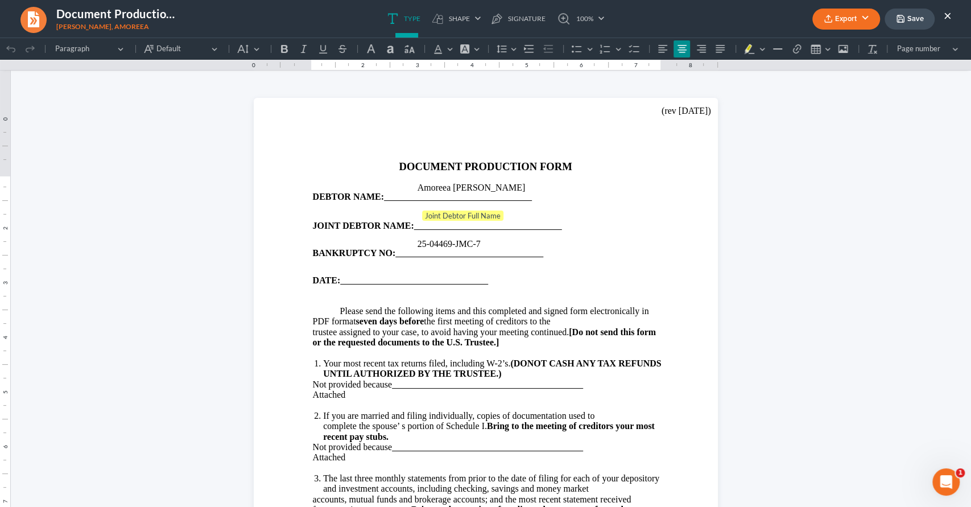
click at [950, 13] on button "×" at bounding box center [948, 16] width 8 height 14
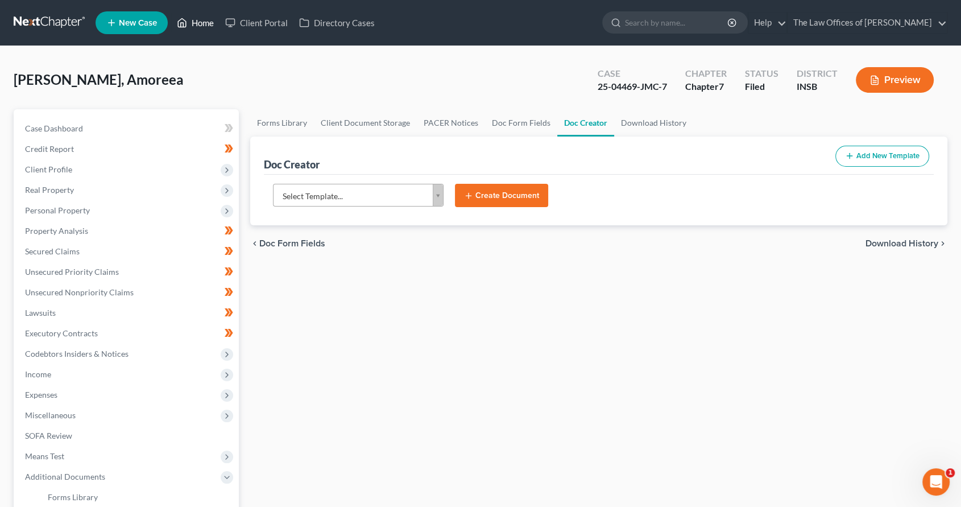
click at [190, 19] on link "Home" at bounding box center [195, 23] width 48 height 20
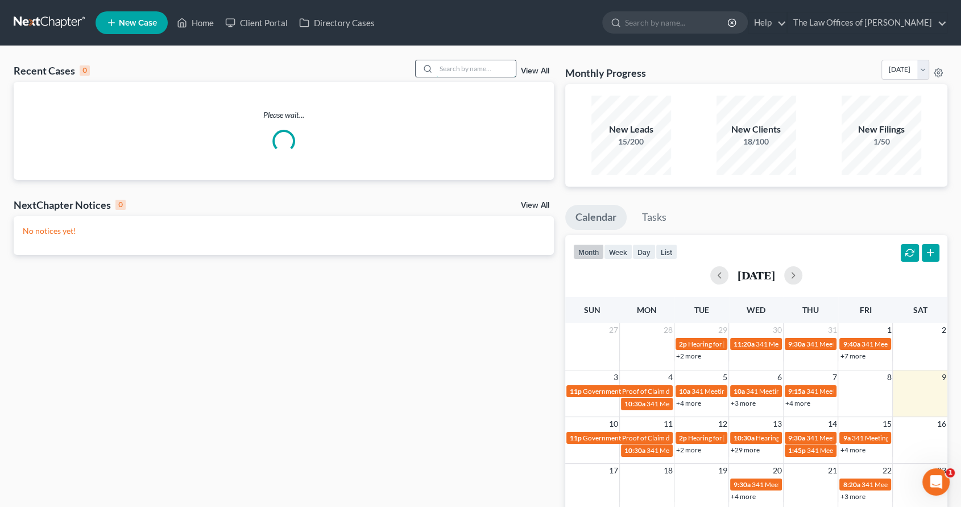
click at [455, 67] on input "search" at bounding box center [476, 68] width 80 height 16
type input "grawburg"
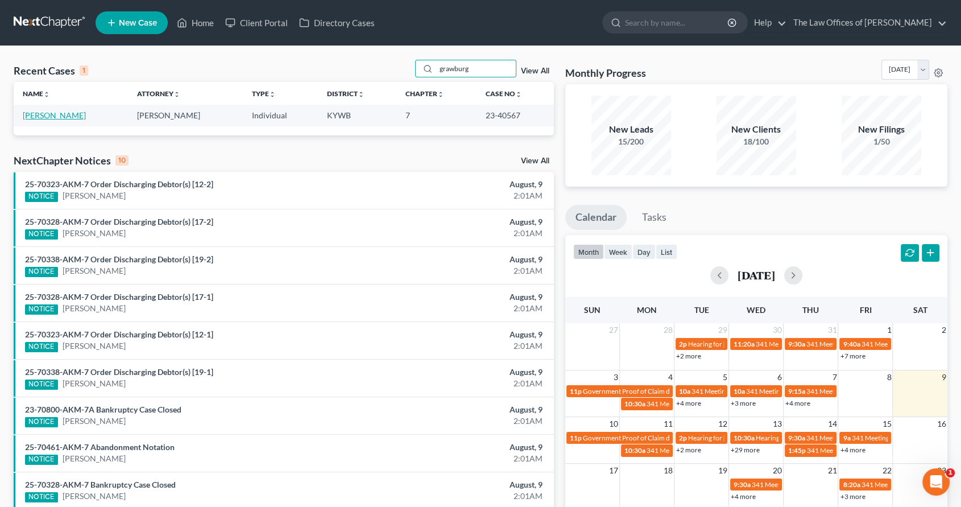
click at [45, 114] on link "[PERSON_NAME]" at bounding box center [54, 115] width 63 height 10
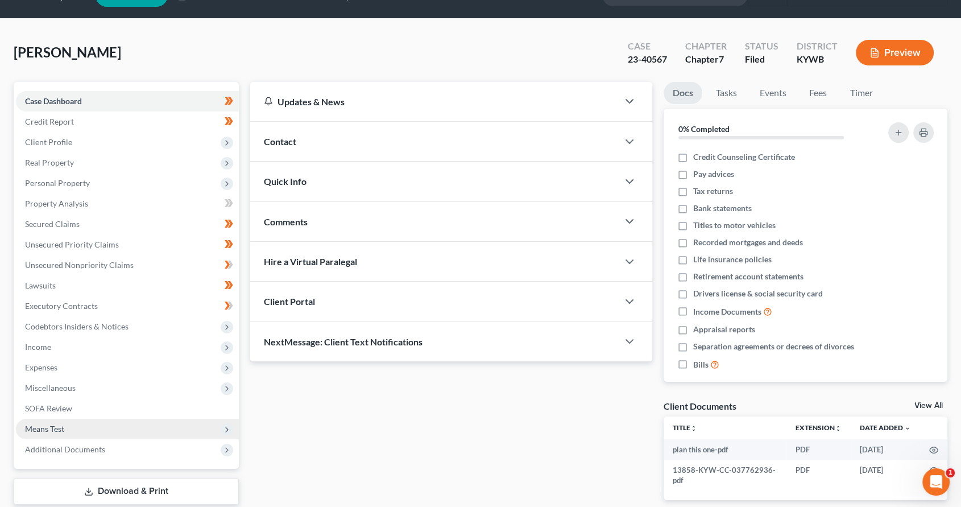
scroll to position [42, 0]
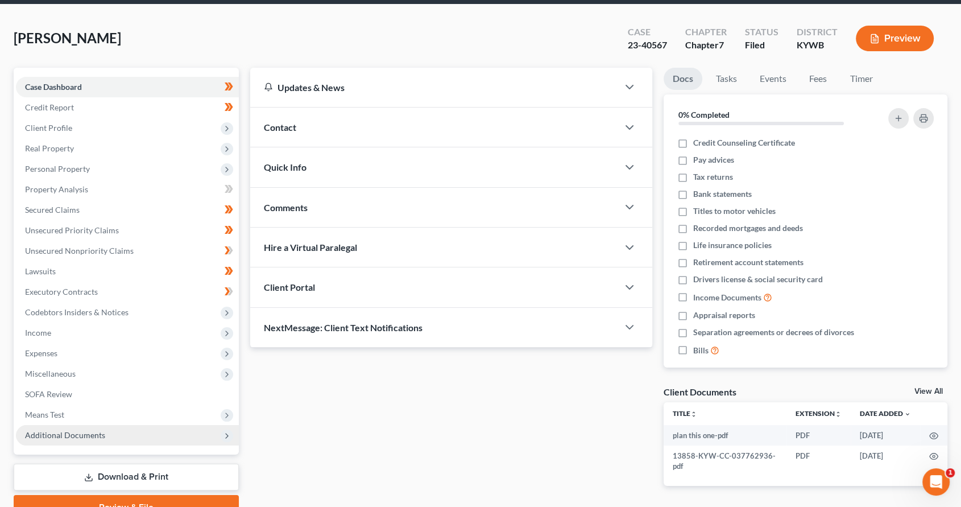
click at [80, 425] on span "Additional Documents" at bounding box center [127, 435] width 223 height 20
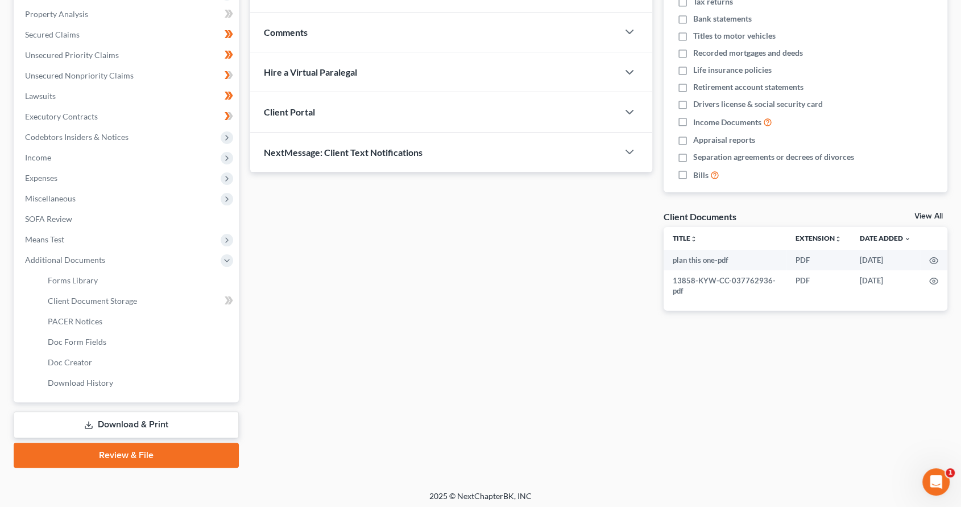
scroll to position [220, 0]
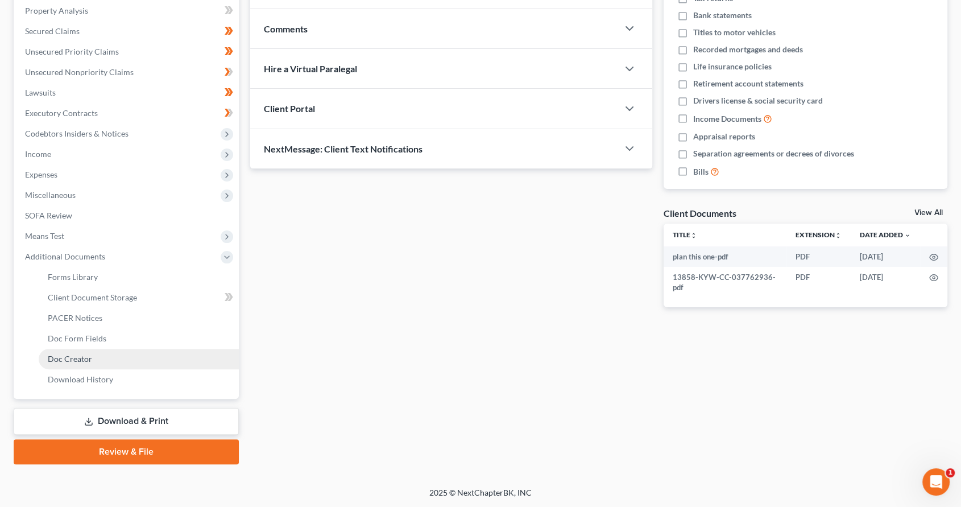
click at [96, 363] on link "Doc Creator" at bounding box center [139, 359] width 200 height 20
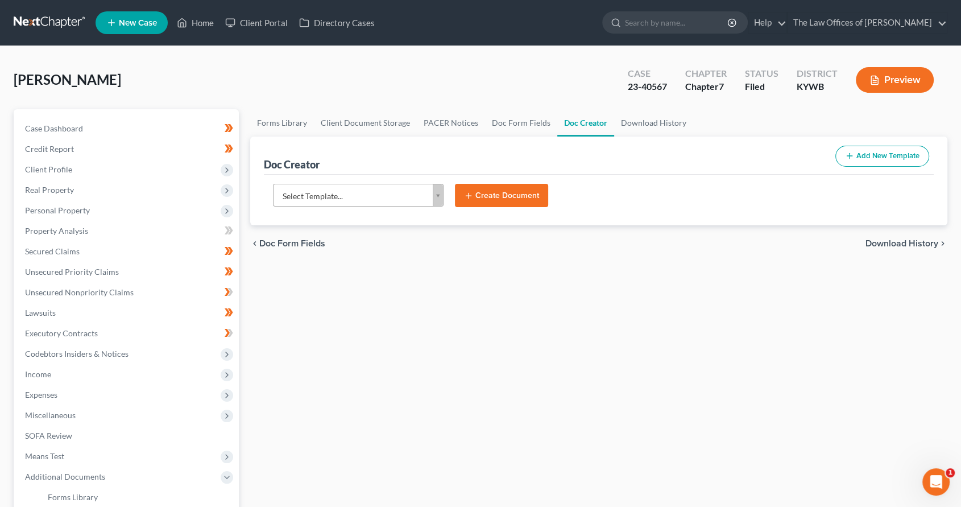
click at [386, 196] on body "Home New Case Client Portal Directory Cases The Law Offices of [PERSON_NAME] [P…" at bounding box center [480, 363] width 961 height 727
type input "KYWB - SILOP"
click at [386, 196] on body "Home New Case Client Portal Directory Cases The Law Offices of [PERSON_NAME] [P…" at bounding box center [480, 363] width 961 height 727
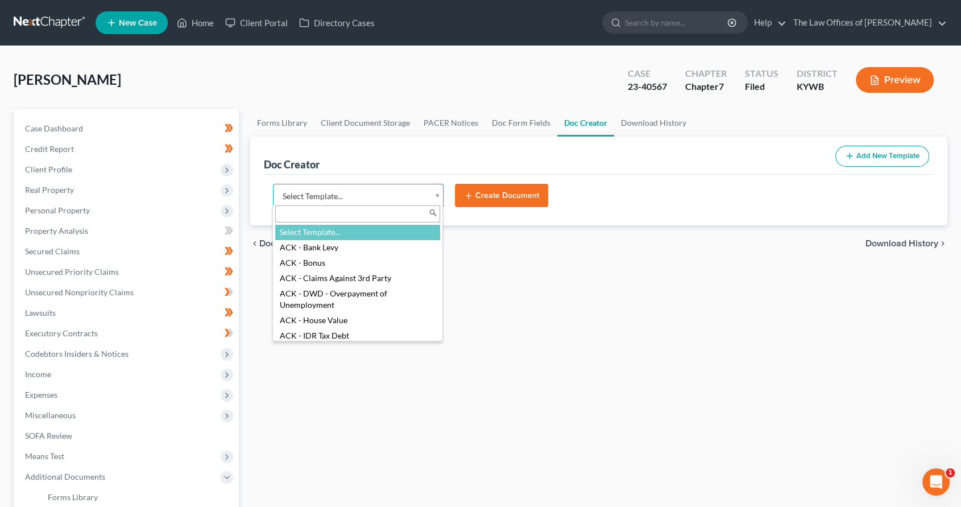
click at [367, 196] on body "Home New Case Client Portal Directory Cases The Law Offices of [PERSON_NAME] [P…" at bounding box center [480, 363] width 961 height 727
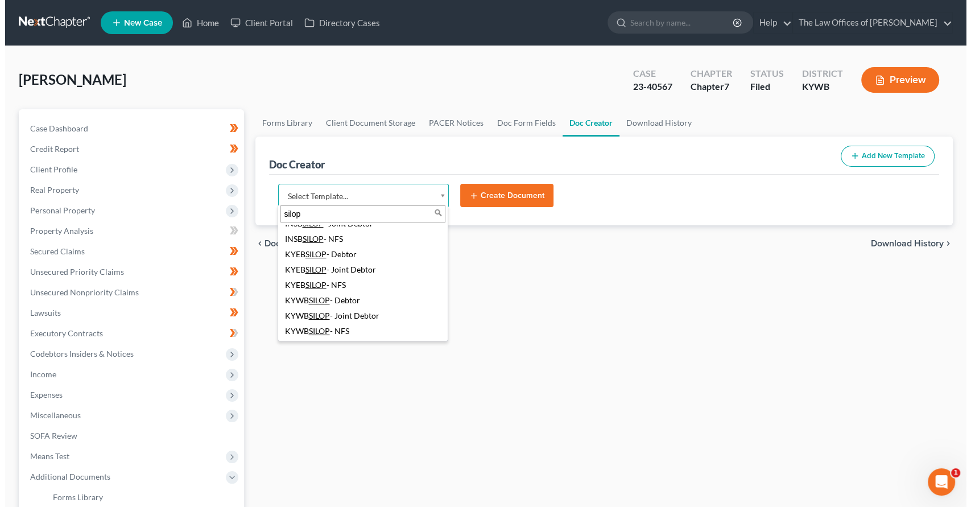
scroll to position [42, 0]
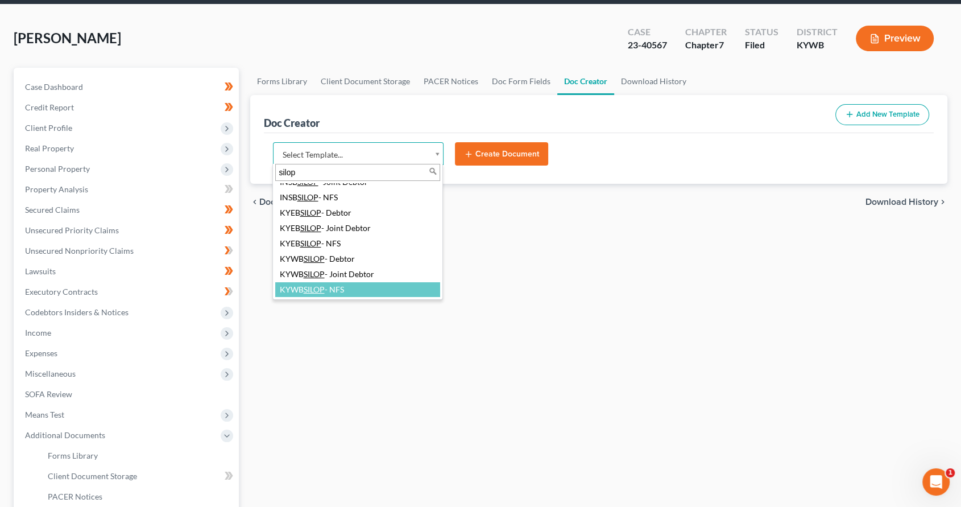
type input "silop"
select select "115010"
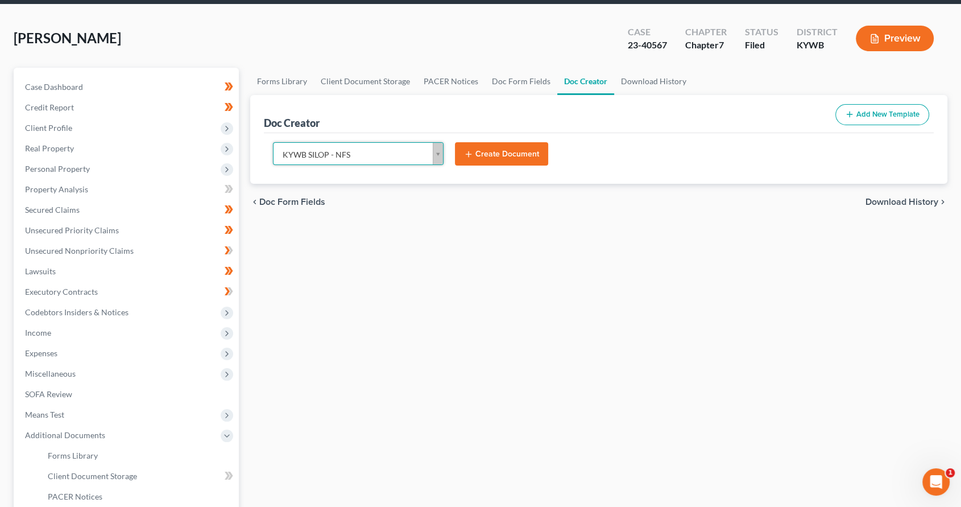
click at [516, 143] on button "Create Document" at bounding box center [501, 154] width 93 height 24
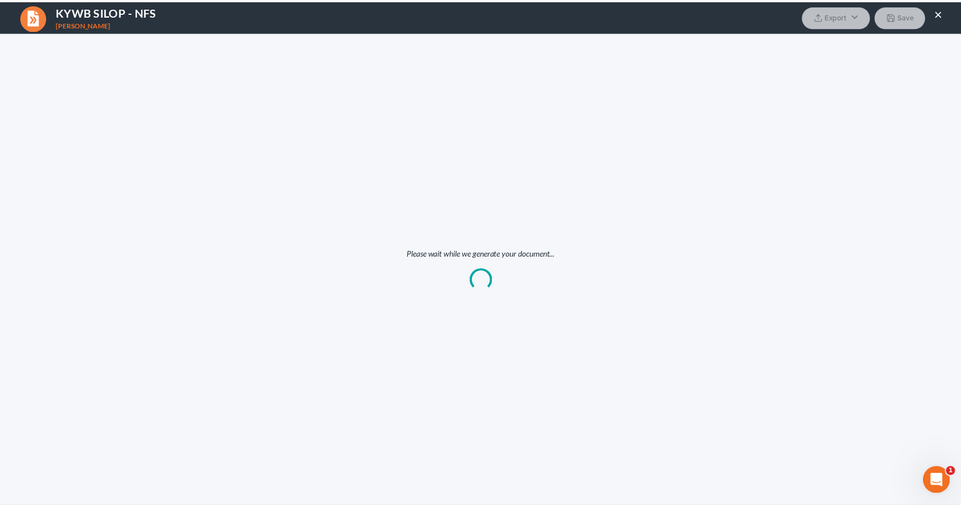
scroll to position [0, 0]
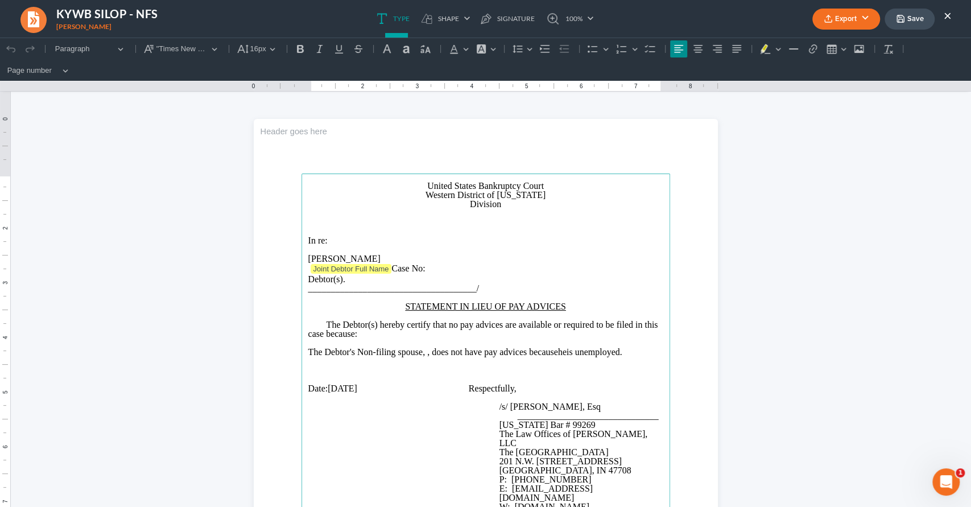
click at [423, 349] on span "The Debtor's Non-filing spouse, , does not have pay advices because" at bounding box center [433, 352] width 250 height 10
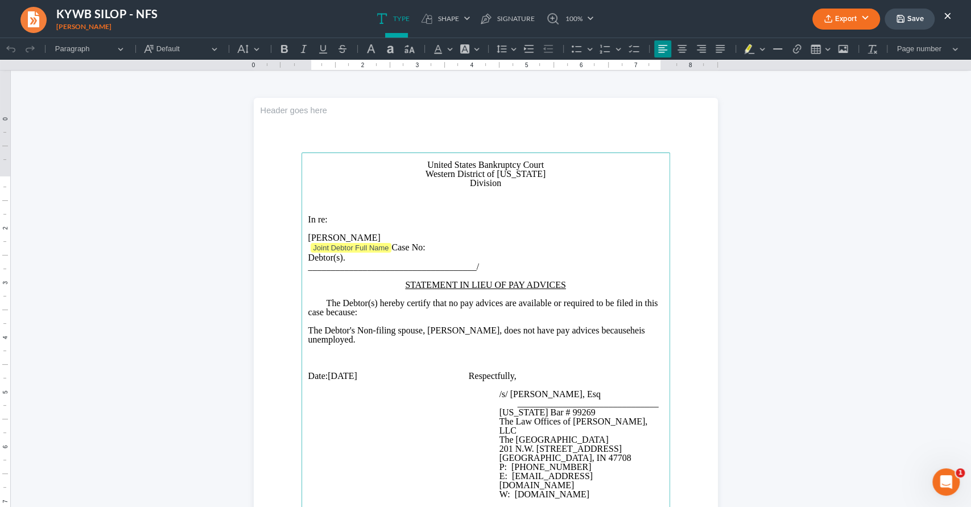
drag, startPoint x: 356, startPoint y: 367, endPoint x: 350, endPoint y: 365, distance: 6.1
click at [353, 353] on p "Rich Text Editor, page-0-main" at bounding box center [485, 348] width 355 height 9
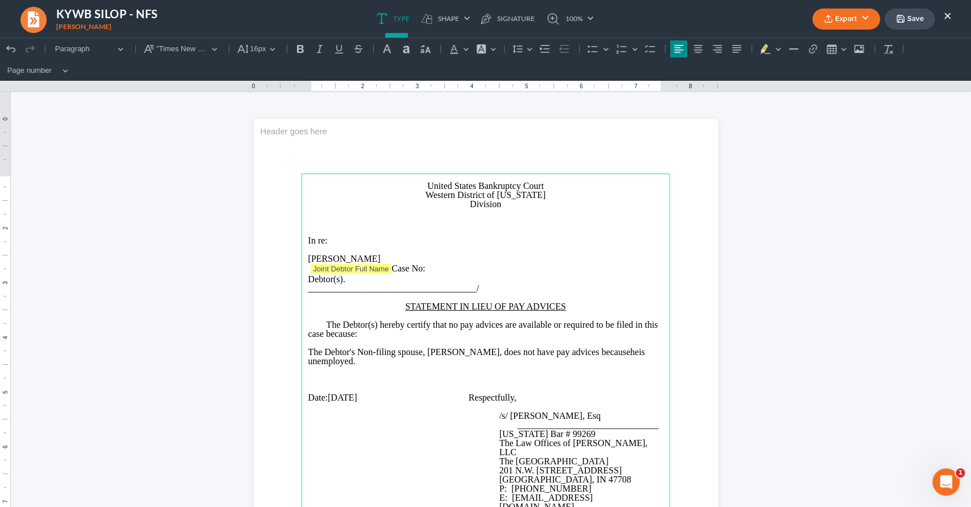
drag, startPoint x: 351, startPoint y: 363, endPoint x: 285, endPoint y: 361, distance: 66.0
click at [286, 362] on section "United States Bankruptcy Court Western District of [US_STATE] Division In re: […" at bounding box center [486, 419] width 464 height 601
drag, startPoint x: 423, startPoint y: 362, endPoint x: 336, endPoint y: 361, distance: 87.6
click at [336, 361] on p "The Debtor's Non-filing spouse, [PERSON_NAME], does not have pay advices becaus…" at bounding box center [485, 356] width 355 height 18
drag, startPoint x: 378, startPoint y: 359, endPoint x: 358, endPoint y: 358, distance: 20.5
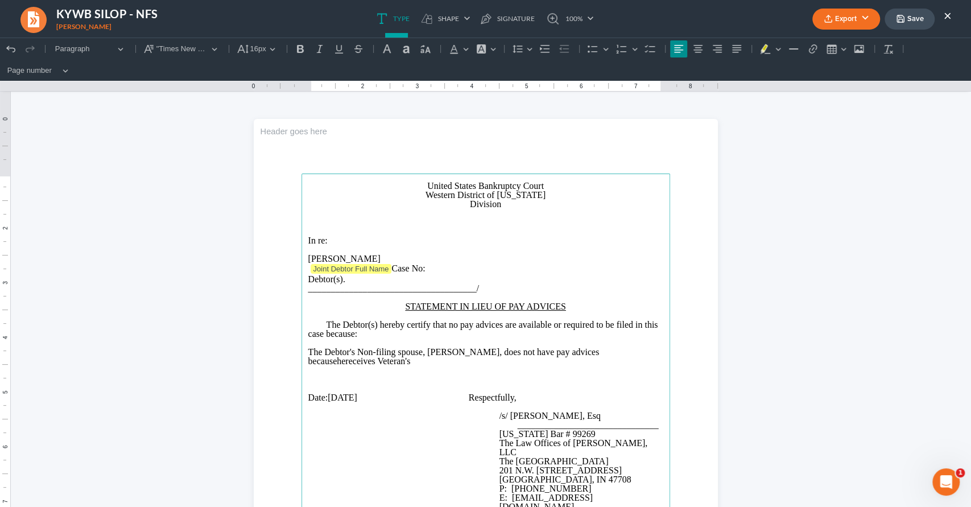
click at [378, 358] on p "The Debtor's Non-filing spouse, [PERSON_NAME], does not have pay advices becaus…" at bounding box center [485, 356] width 355 height 18
drag, startPoint x: 392, startPoint y: 359, endPoint x: 341, endPoint y: 363, distance: 51.3
click at [341, 363] on p "The Debtor's Non-filing spouse, [PERSON_NAME], does not have pay advices becaus…" at bounding box center [485, 356] width 355 height 18
click at [458, 205] on p "Division" at bounding box center [485, 204] width 355 height 9
click at [595, 263] on p "Joint Debtor Full Name Case No:" at bounding box center [485, 268] width 355 height 11
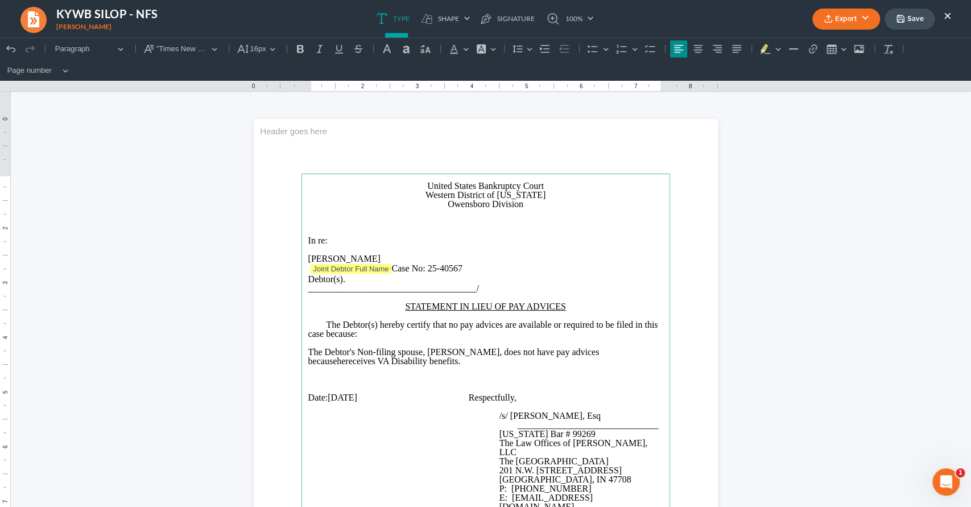
click at [819, 17] on button "Export" at bounding box center [846, 19] width 68 height 21
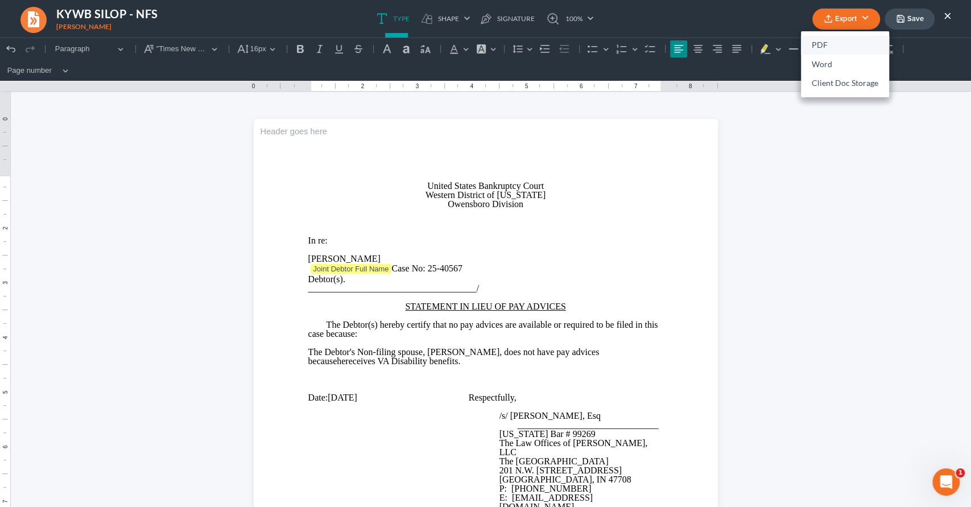
click at [810, 45] on link "PDF" at bounding box center [845, 45] width 88 height 19
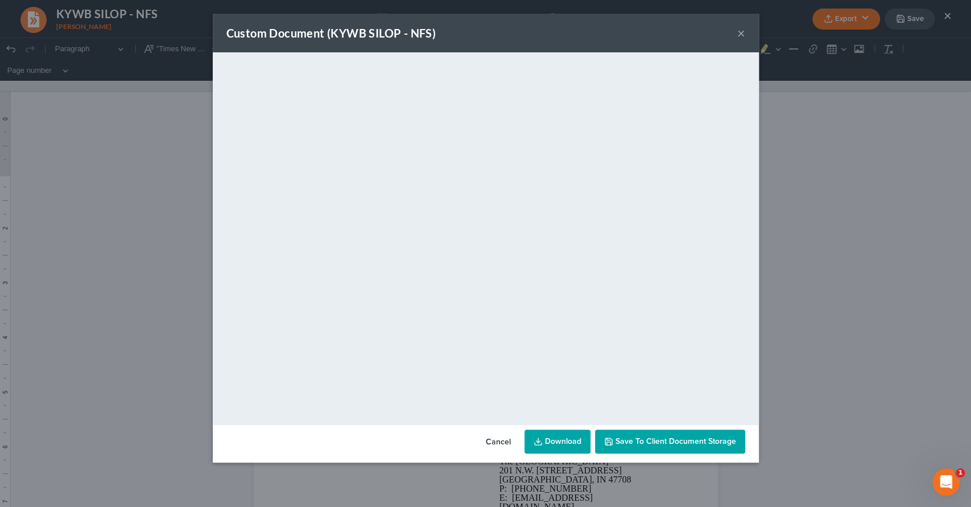
click at [739, 31] on button "×" at bounding box center [741, 33] width 8 height 14
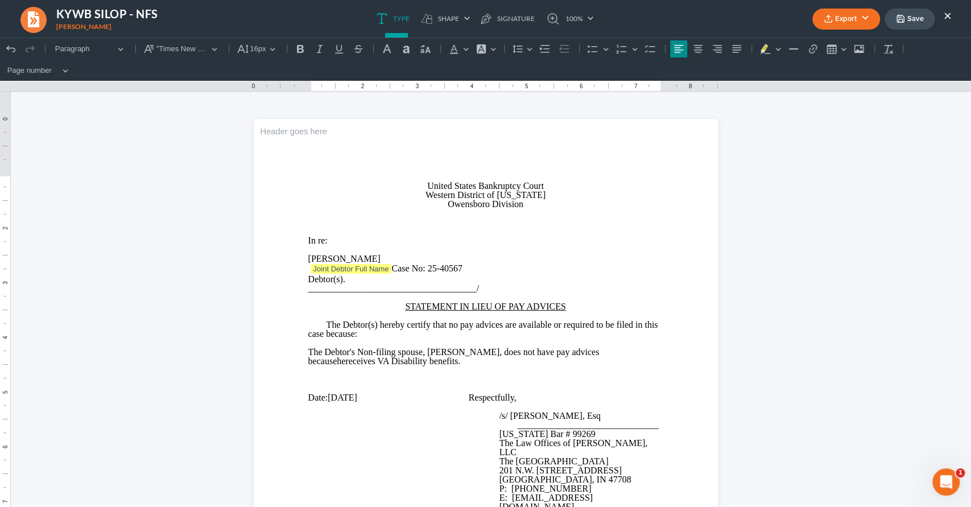
click at [412, 264] on span "Joint Debtor Full Name Case No: 25-40567" at bounding box center [387, 268] width 152 height 10
drag, startPoint x: 617, startPoint y: 268, endPoint x: 537, endPoint y: 272, distance: 80.3
click at [537, 272] on p "Joint Debtor Full Name Case No: 25-40567" at bounding box center [485, 268] width 355 height 11
click at [429, 256] on p "[PERSON_NAME]" at bounding box center [485, 258] width 355 height 9
click at [851, 16] on button "Export" at bounding box center [846, 19] width 68 height 21
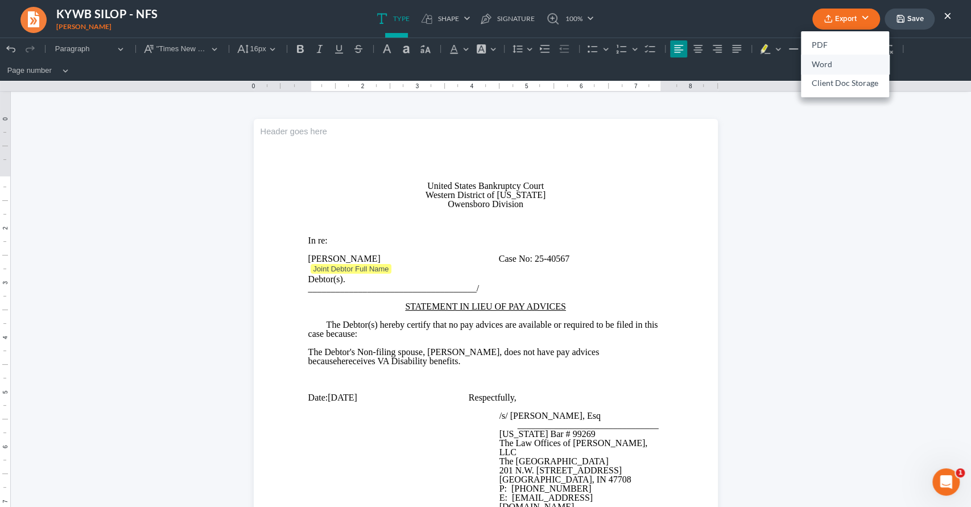
click at [840, 62] on link "Word" at bounding box center [845, 64] width 88 height 19
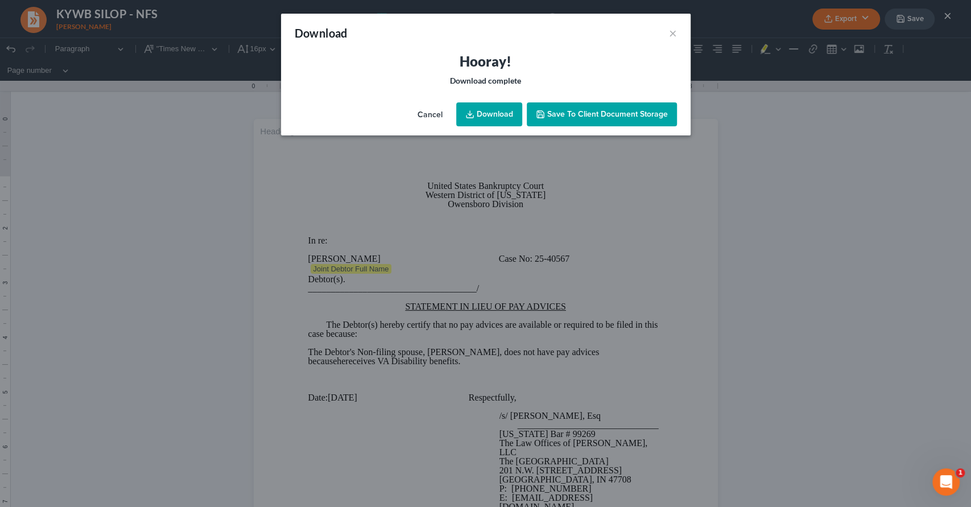
click at [427, 108] on button "Cancel" at bounding box center [429, 115] width 43 height 23
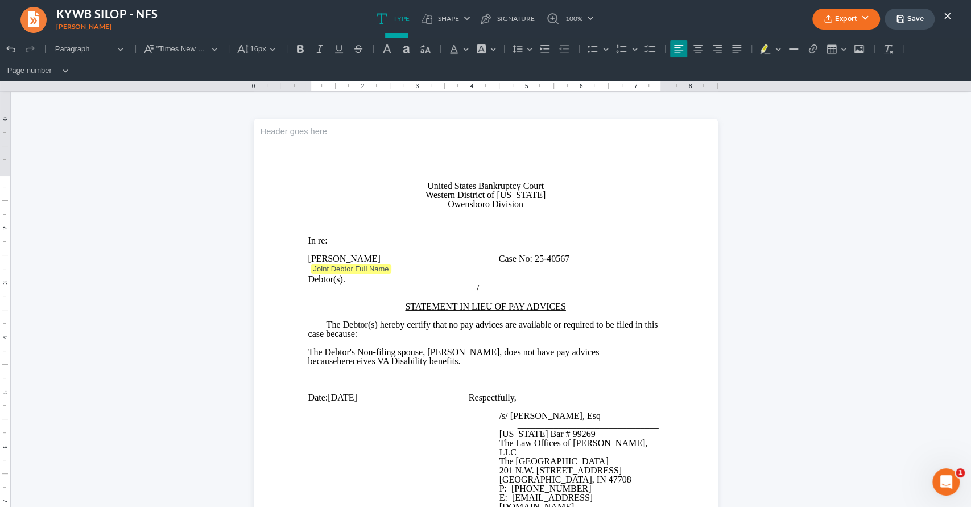
click at [846, 14] on button "Export" at bounding box center [846, 19] width 68 height 21
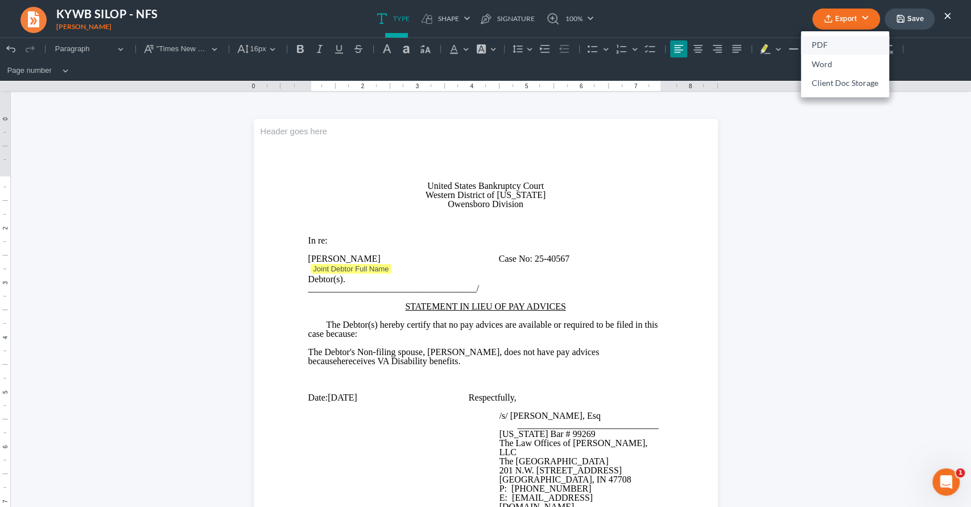
click at [825, 44] on link "PDF" at bounding box center [845, 45] width 88 height 19
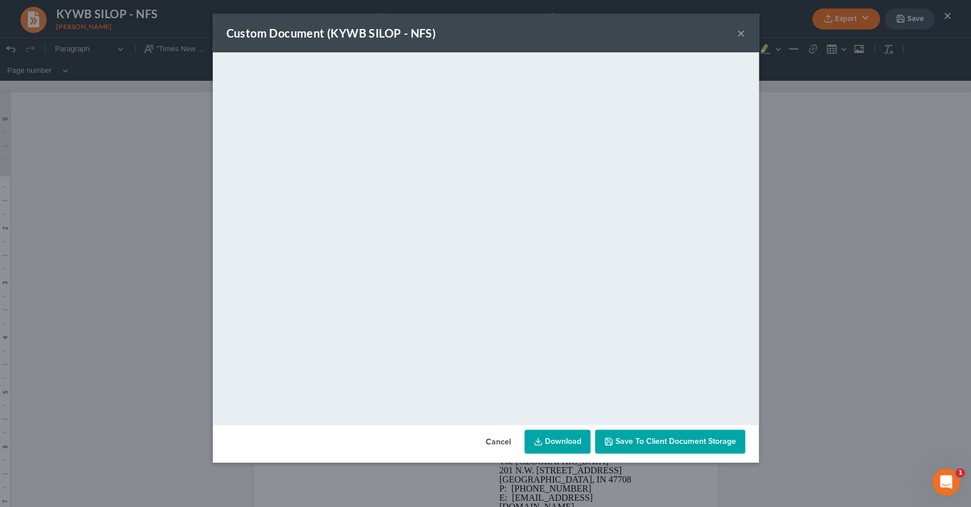
click at [502, 445] on button "Cancel" at bounding box center [498, 442] width 43 height 23
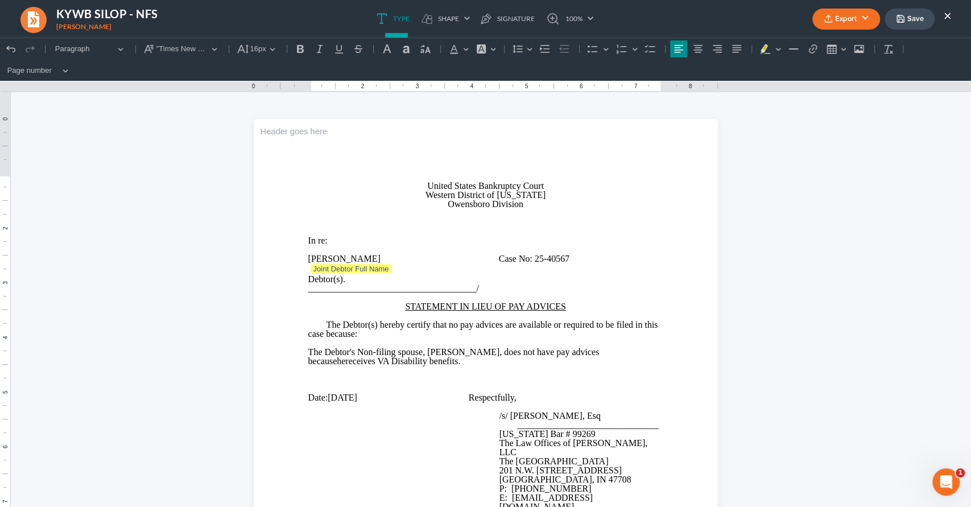
click at [949, 15] on button "×" at bounding box center [948, 16] width 8 height 14
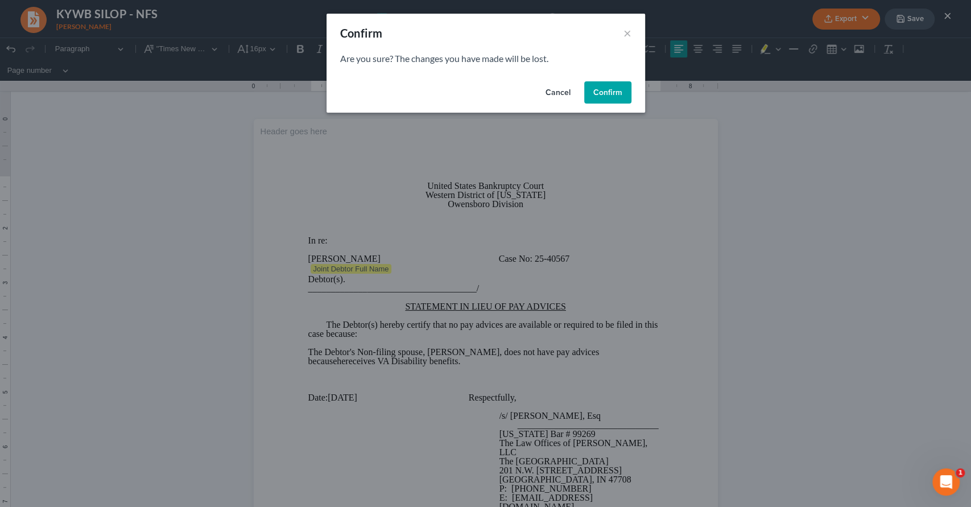
click at [605, 95] on button "Confirm" at bounding box center [607, 92] width 47 height 23
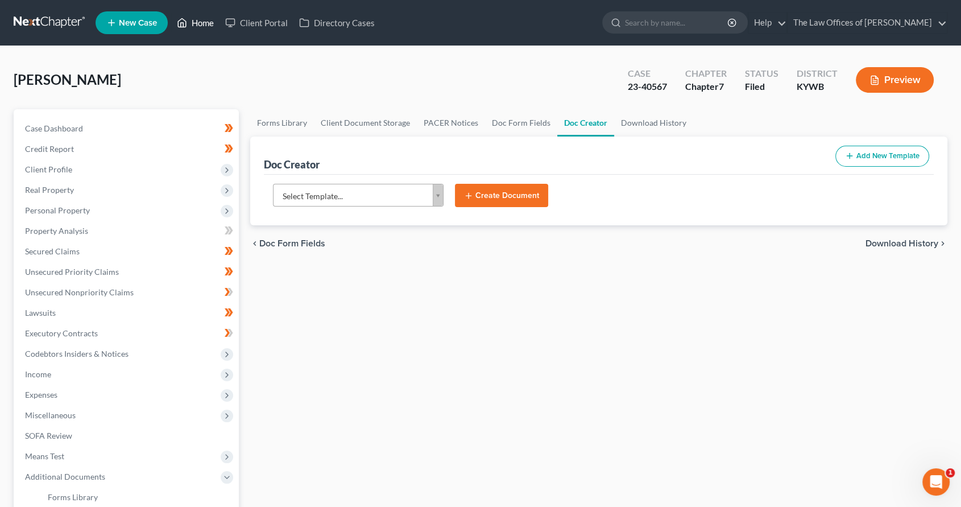
click at [201, 18] on link "Home" at bounding box center [195, 23] width 48 height 20
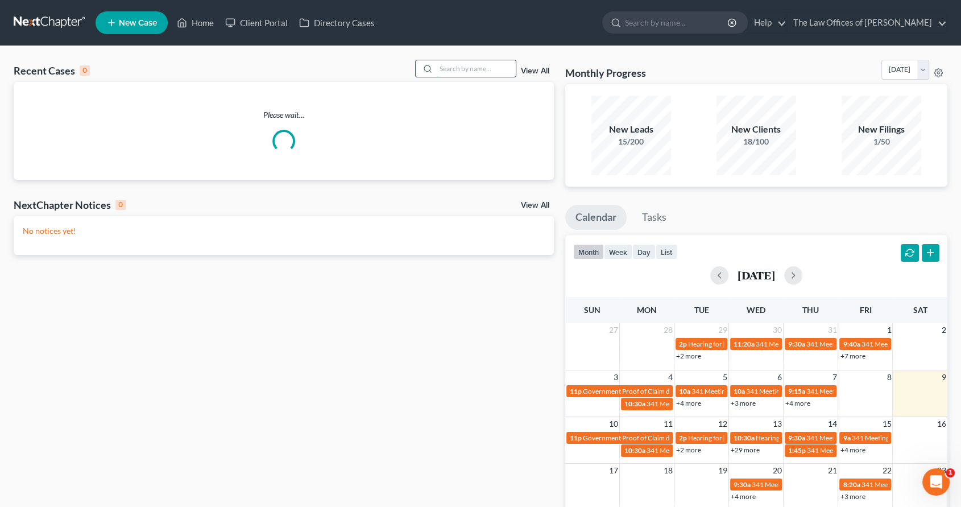
click at [463, 76] on input "search" at bounding box center [476, 68] width 80 height 16
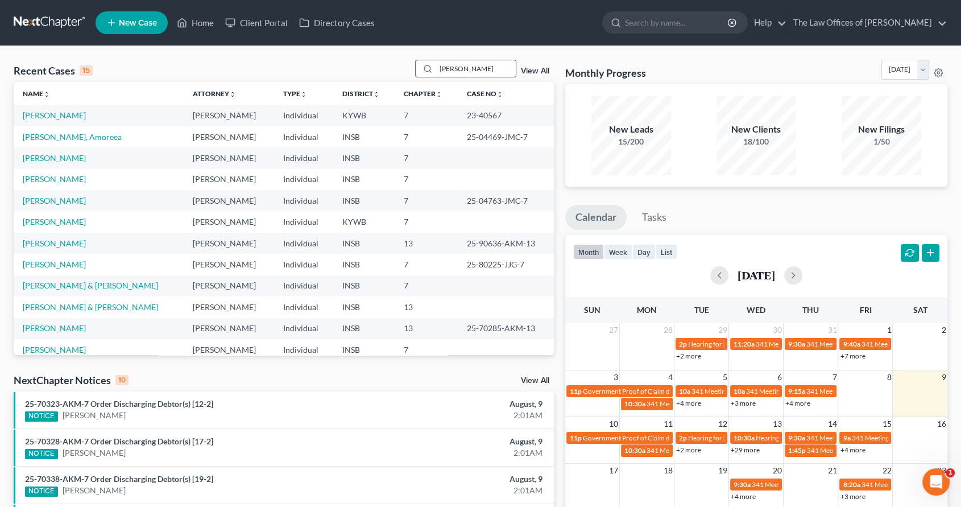
type input "[PERSON_NAME]"
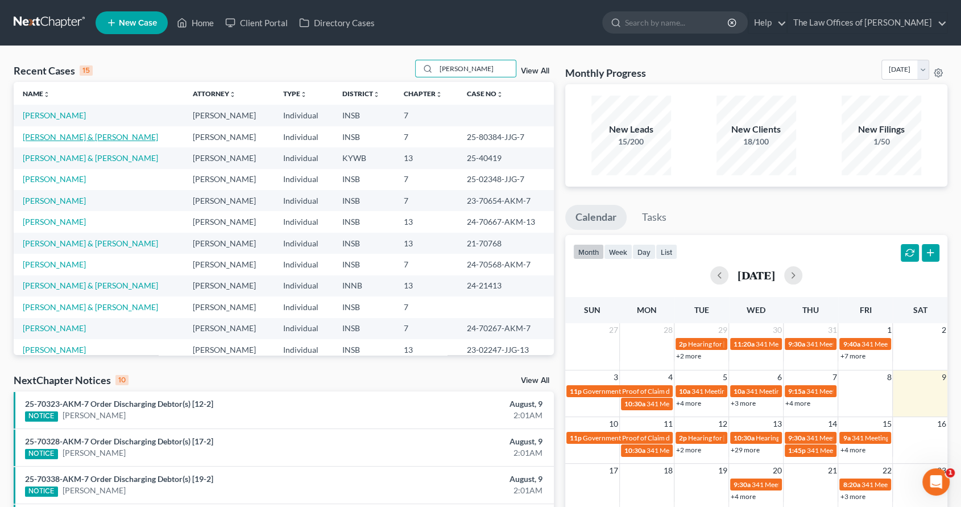
click at [72, 133] on link "[PERSON_NAME] & [PERSON_NAME]" at bounding box center [90, 137] width 135 height 10
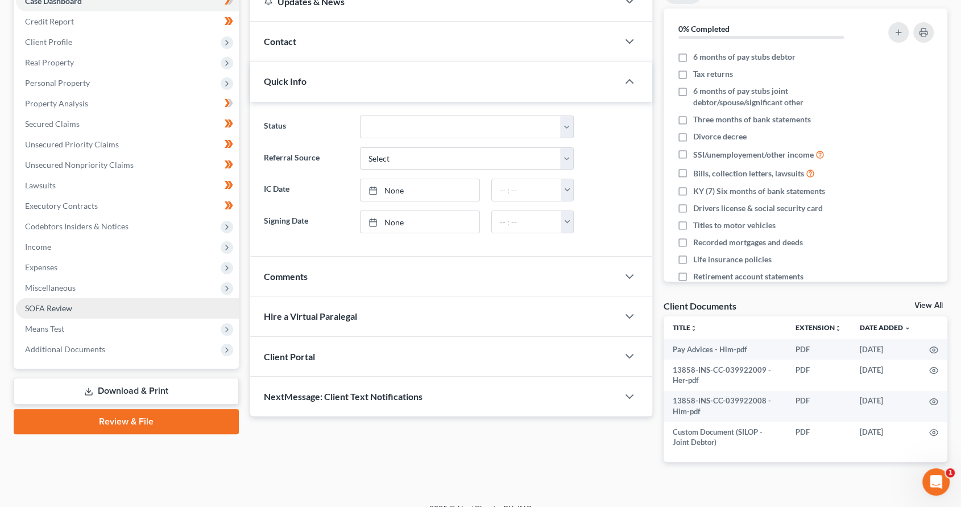
scroll to position [143, 0]
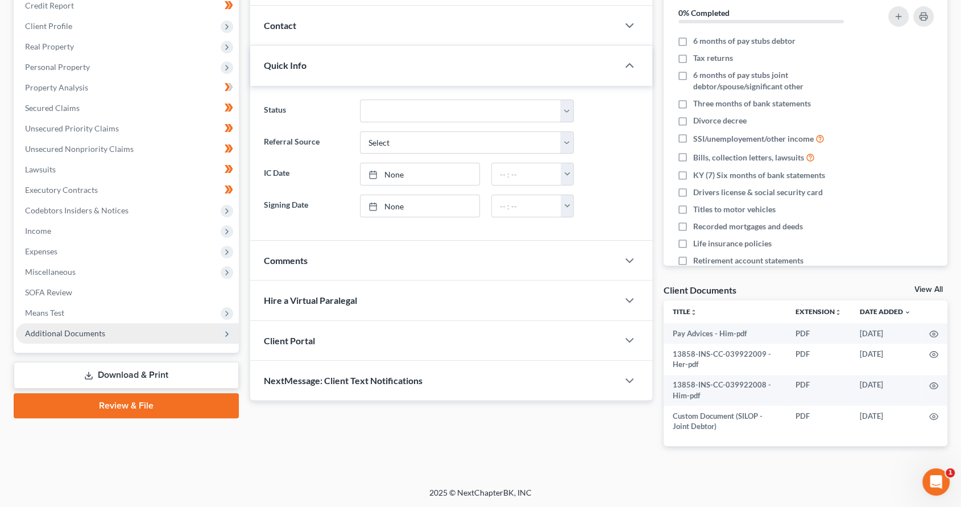
click at [137, 329] on span "Additional Documents" at bounding box center [127, 333] width 223 height 20
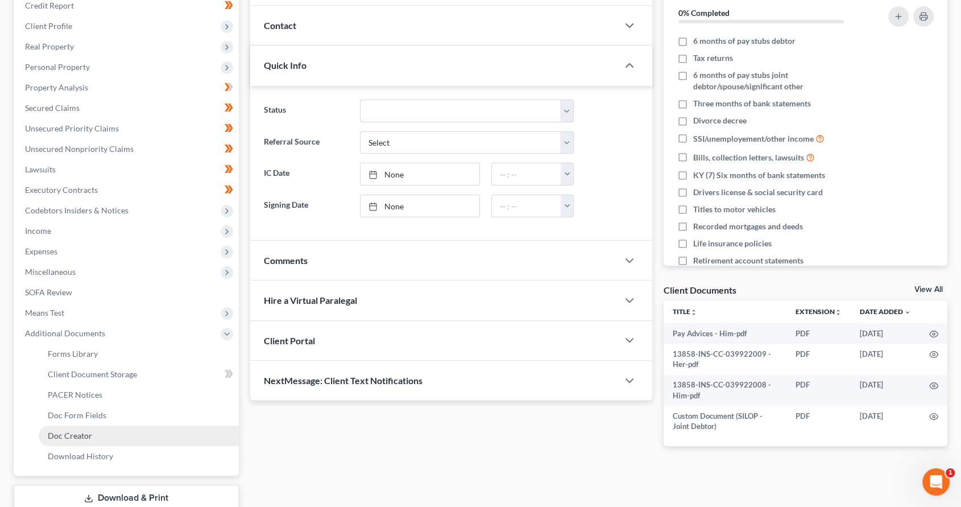
click at [129, 436] on link "Doc Creator" at bounding box center [139, 435] width 200 height 20
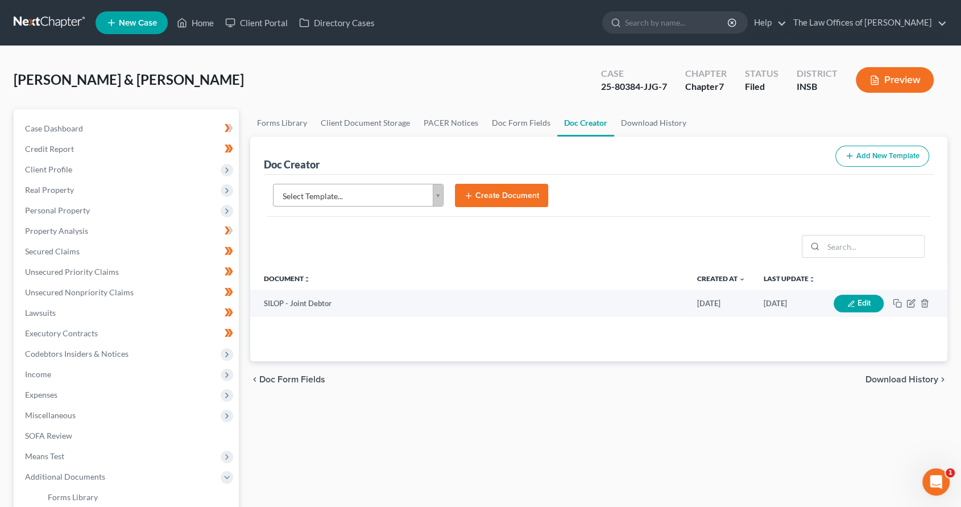
click at [400, 194] on body "Home New Case Client Portal Directory Cases The Law Offices of [PERSON_NAME] [P…" at bounding box center [480, 363] width 961 height 727
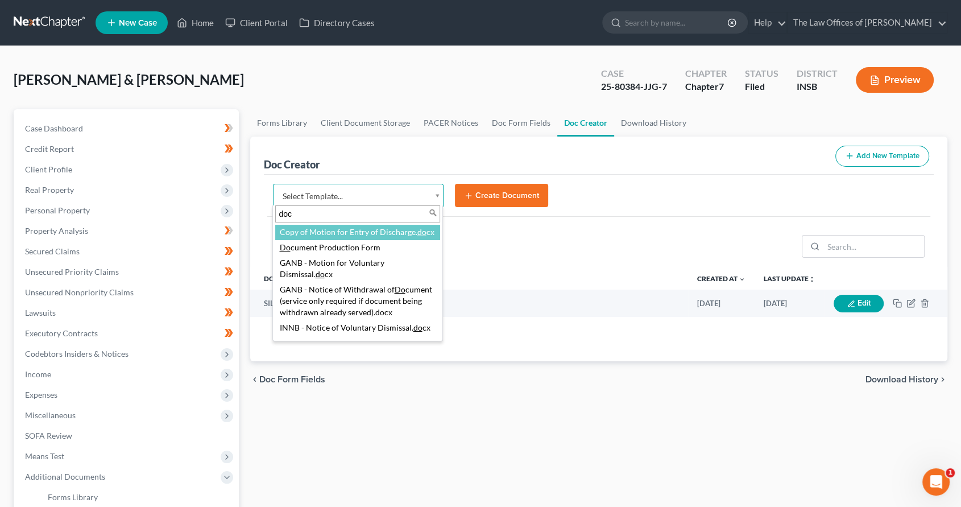
type input "docu"
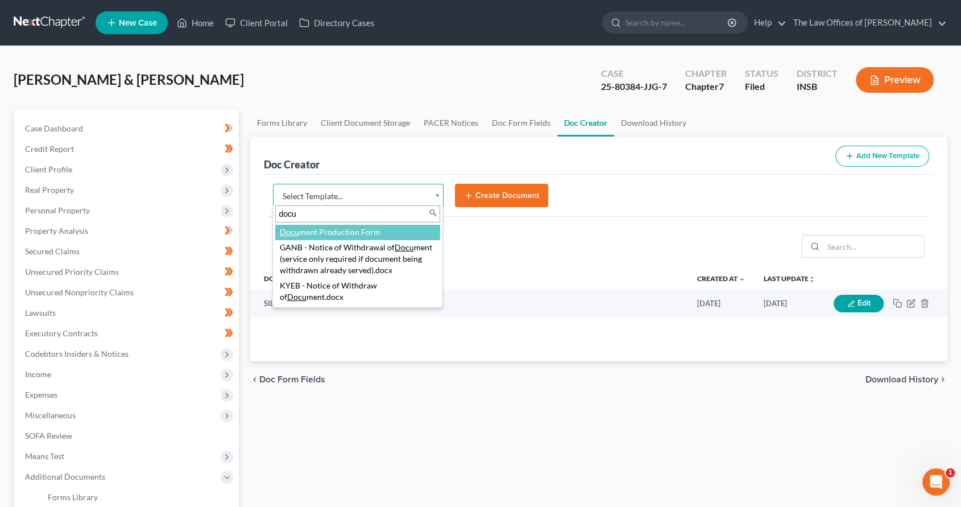
select select "107918"
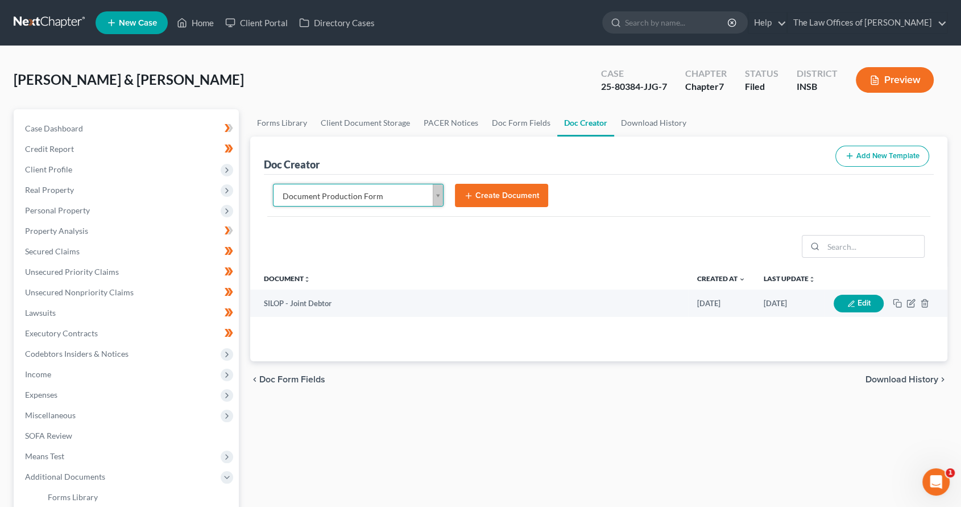
click at [489, 188] on button "Create Document" at bounding box center [501, 196] width 93 height 24
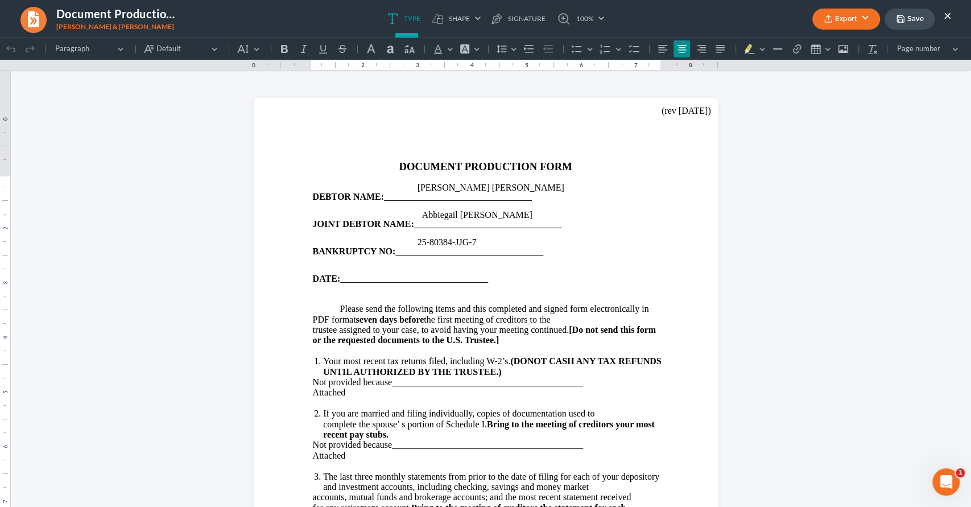
click at [837, 16] on button "Export" at bounding box center [846, 19] width 68 height 21
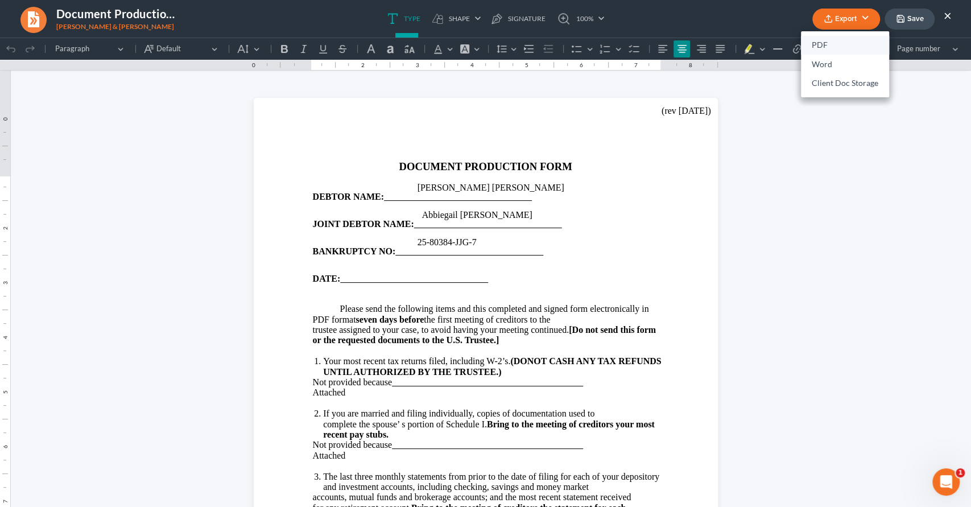
click at [835, 49] on link "PDF" at bounding box center [845, 45] width 88 height 19
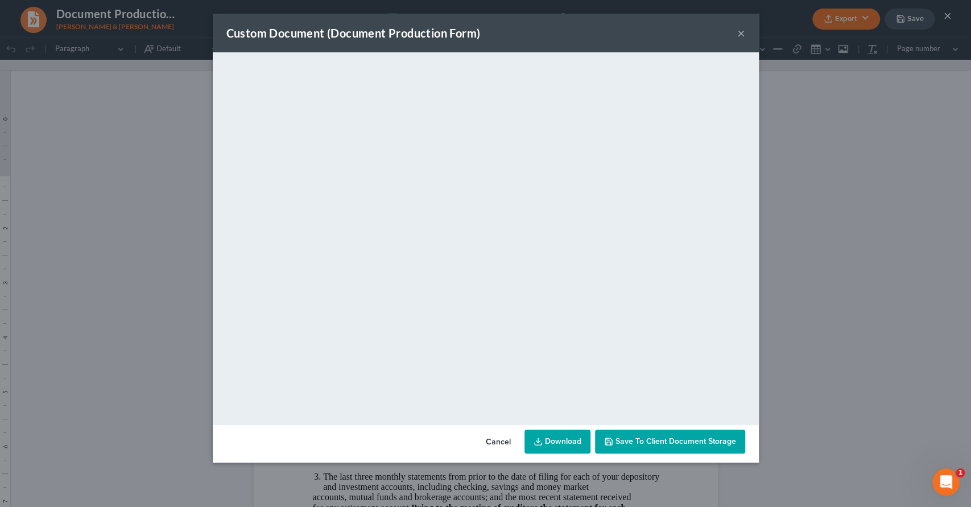
click at [739, 28] on button "×" at bounding box center [741, 33] width 8 height 14
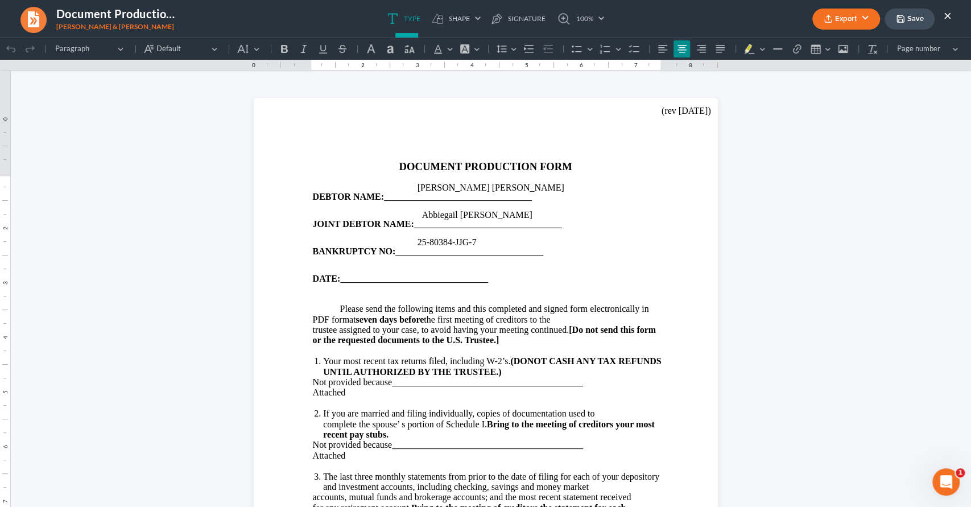
click at [953, 15] on div "Export PDF Word Client Doc Storage Save ×" at bounding box center [882, 19] width 162 height 24
click at [947, 14] on button "×" at bounding box center [948, 16] width 8 height 14
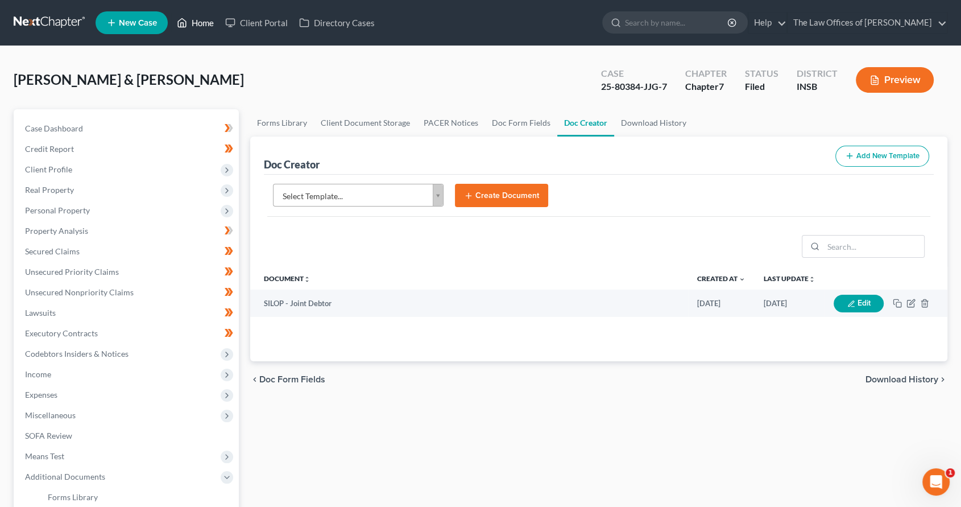
click at [190, 23] on link "Home" at bounding box center [195, 23] width 48 height 20
